Goal: Task Accomplishment & Management: Manage account settings

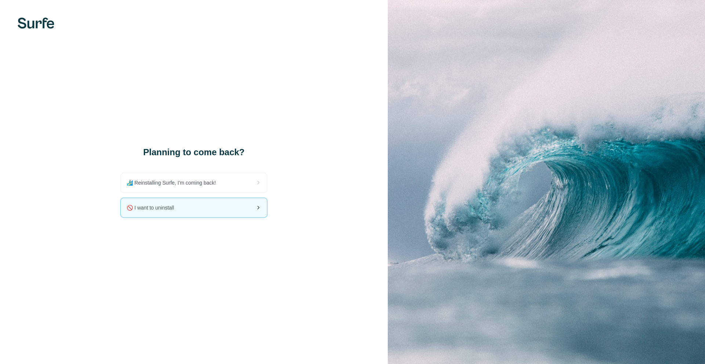
click at [217, 205] on div "🚫 I want to uninstall" at bounding box center [194, 207] width 146 height 19
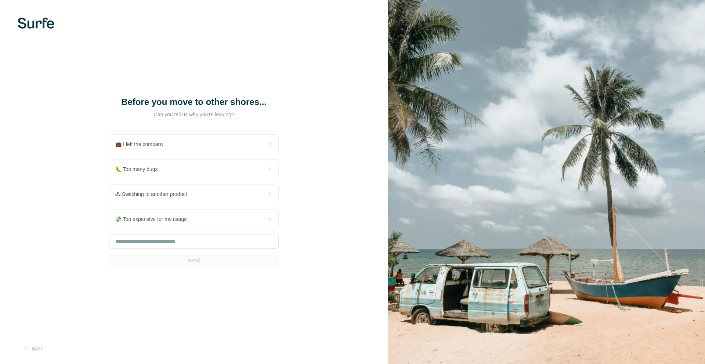
click at [197, 260] on div "Send" at bounding box center [194, 251] width 170 height 34
click at [193, 203] on div "🕹 Switching to another product" at bounding box center [193, 194] width 169 height 19
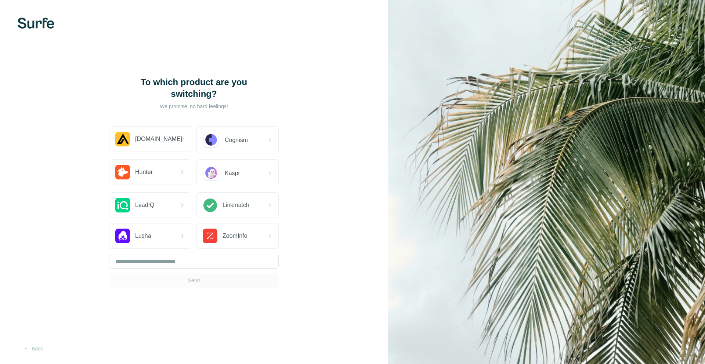
click at [194, 280] on div "Send" at bounding box center [194, 271] width 170 height 34
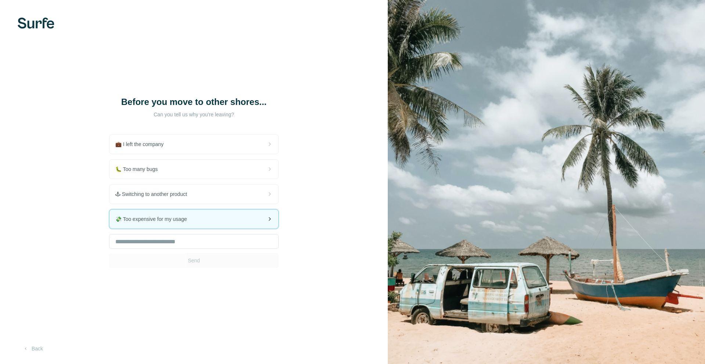
click at [188, 222] on span "💸 Too expensive for my usage" at bounding box center [154, 219] width 78 height 7
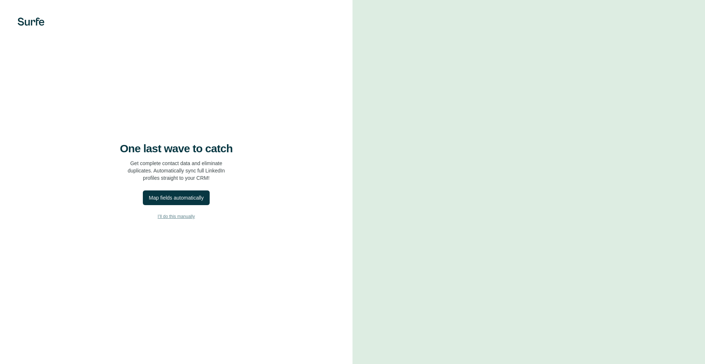
click at [182, 216] on span "I’ll do this manually" at bounding box center [176, 216] width 37 height 7
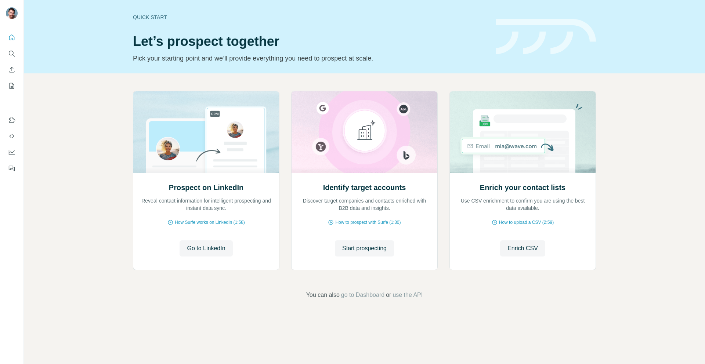
click at [14, 113] on div at bounding box center [12, 100] width 24 height 149
click at [11, 121] on icon "Use Surfe on LinkedIn" at bounding box center [11, 119] width 7 height 7
click at [11, 36] on icon "Quick start" at bounding box center [11, 37] width 7 height 7
click at [382, 294] on span "go to Dashboard" at bounding box center [362, 295] width 43 height 9
